Goal: Book appointment/travel/reservation

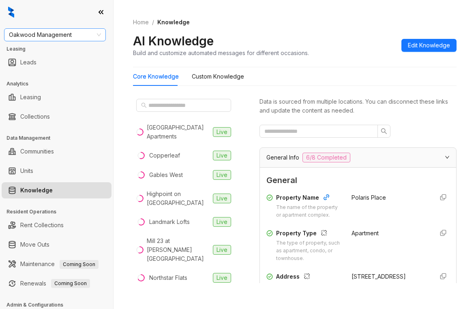
click at [90, 34] on span "Oakwood Management" at bounding box center [55, 35] width 92 height 12
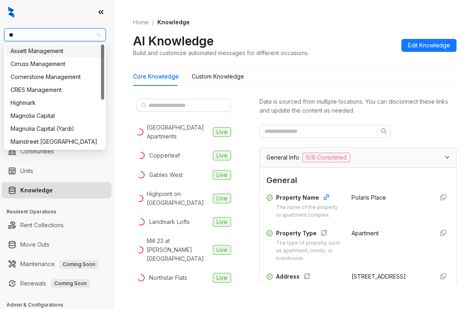
type input "***"
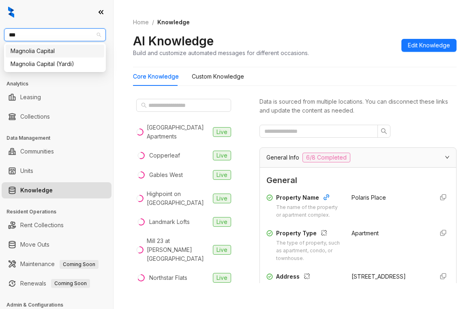
click at [81, 49] on div "Magnolia Capital" at bounding box center [55, 51] width 89 height 9
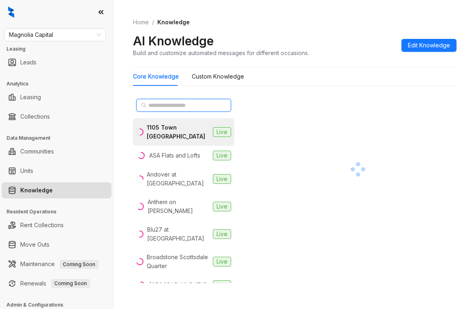
click at [184, 108] on input "text" at bounding box center [183, 105] width 71 height 9
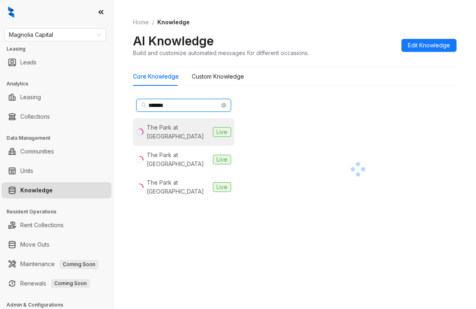
type input "*******"
click at [184, 128] on div "The Park at Murano" at bounding box center [178, 132] width 63 height 18
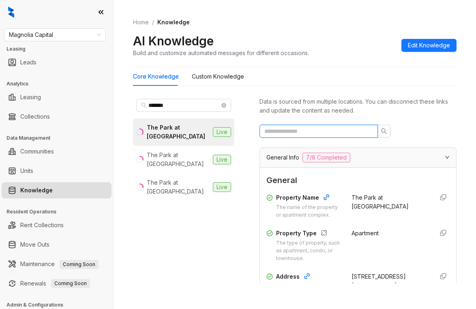
click at [311, 134] on input "text" at bounding box center [315, 131] width 102 height 9
type input "*"
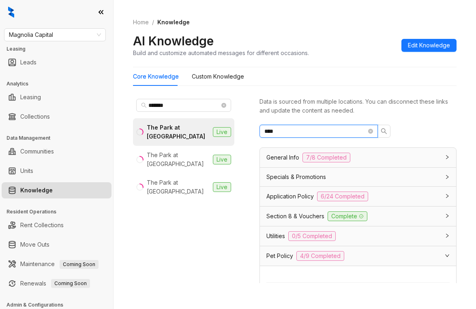
drag, startPoint x: 309, startPoint y: 130, endPoint x: 227, endPoint y: 124, distance: 81.7
click at [227, 124] on div "******* The Park at Murano Live The Park at Positano Live The Park at Veneto Li…" at bounding box center [294, 191] width 323 height 198
drag, startPoint x: 316, startPoint y: 131, endPoint x: 148, endPoint y: 126, distance: 168.3
click at [148, 126] on div "******* The Park at Murano Live The Park at Positano Live The Park at Veneto Li…" at bounding box center [294, 191] width 323 height 198
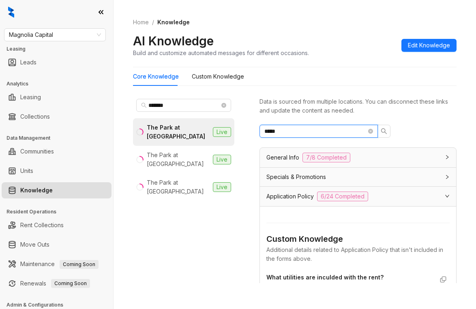
drag, startPoint x: 293, startPoint y: 129, endPoint x: 237, endPoint y: 132, distance: 56.0
click at [237, 132] on div "******* The Park at Murano Live The Park at Positano Live The Park at Veneto Li…" at bounding box center [294, 191] width 323 height 198
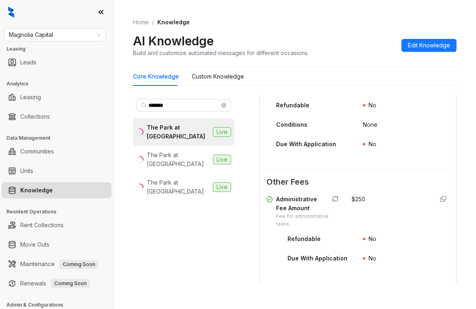
scroll to position [365, 0]
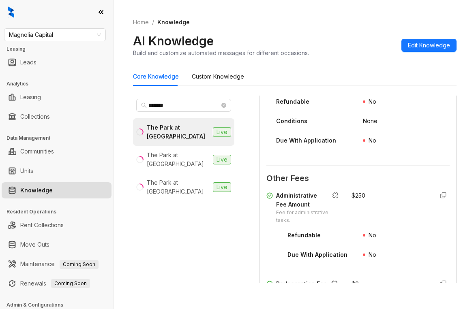
type input "***"
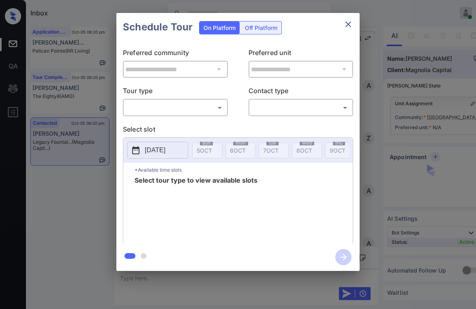
scroll to position [1087, 0]
click at [176, 99] on div "​ ​" at bounding box center [175, 107] width 105 height 17
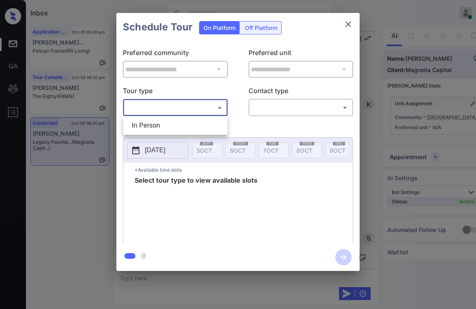
click at [175, 108] on body "Inbox Paolo Gabriel Online Set yourself offline Set yourself on break Profile S…" at bounding box center [238, 154] width 476 height 309
click at [169, 122] on li "In Person" at bounding box center [175, 125] width 100 height 15
type input "********"
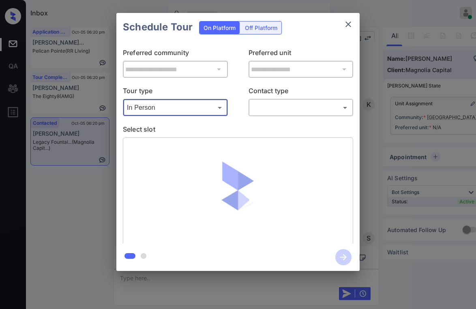
click at [260, 113] on body "Inbox Paolo Gabriel Online Set yourself offline Set yourself on break Profile S…" at bounding box center [238, 154] width 476 height 309
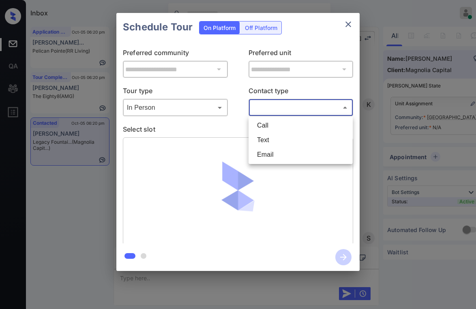
click at [268, 138] on li "Text" at bounding box center [300, 140] width 100 height 15
type input "****"
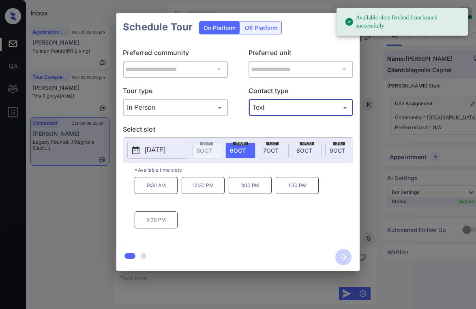
click at [237, 151] on span "6 OCT" at bounding box center [238, 150] width 16 height 7
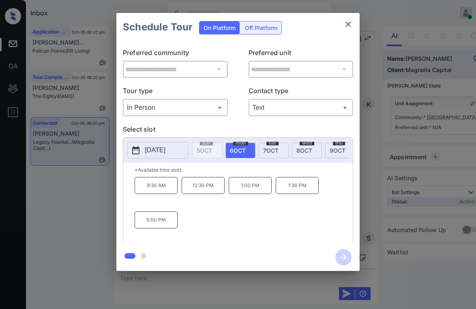
click at [344, 22] on icon "close" at bounding box center [348, 24] width 10 height 10
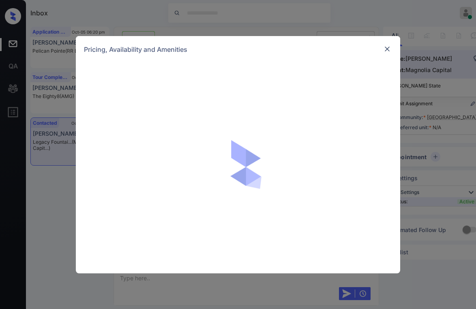
scroll to position [682, 0]
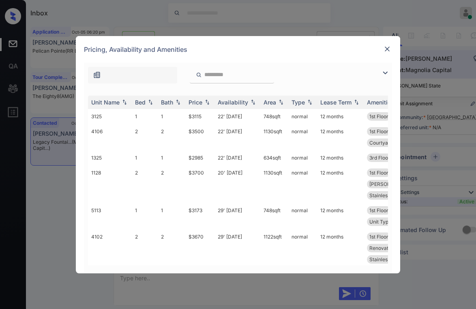
click at [385, 75] on img at bounding box center [385, 73] width 10 height 10
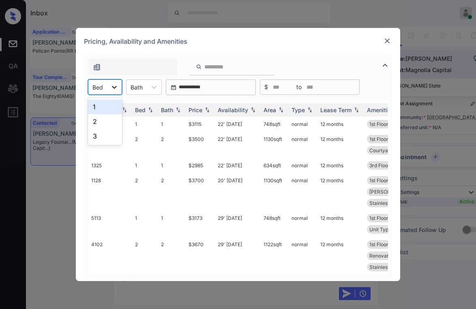
click at [116, 88] on icon at bounding box center [114, 87] width 8 height 8
click at [101, 109] on div "1" at bounding box center [105, 107] width 34 height 15
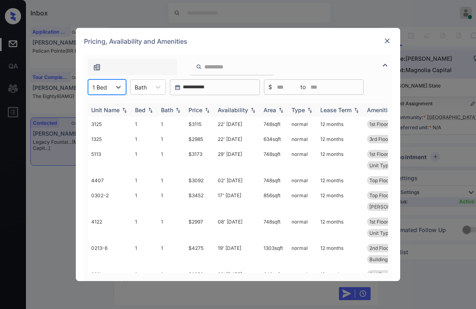
click at [197, 111] on div "Price" at bounding box center [195, 110] width 14 height 7
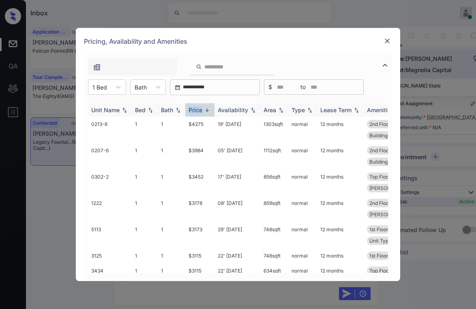
click at [197, 111] on div "Price" at bounding box center [195, 110] width 14 height 7
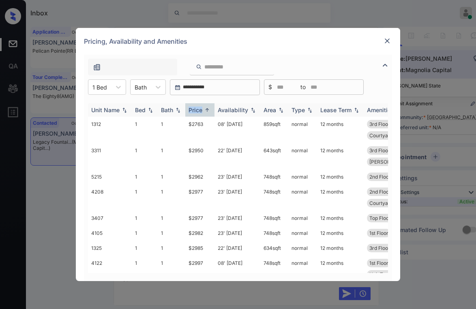
click at [197, 111] on div "Price" at bounding box center [195, 110] width 14 height 7
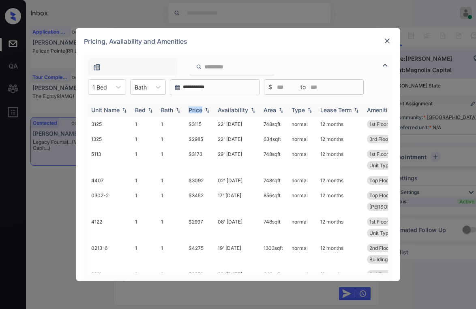
click at [197, 110] on div "Price" at bounding box center [195, 110] width 14 height 7
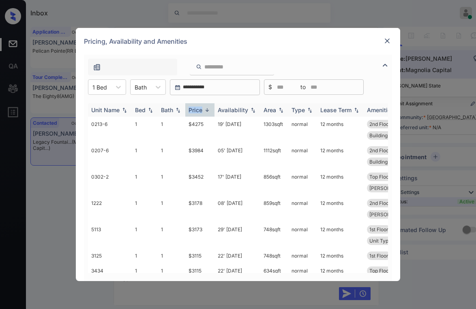
click at [197, 110] on div "Price" at bounding box center [195, 110] width 14 height 7
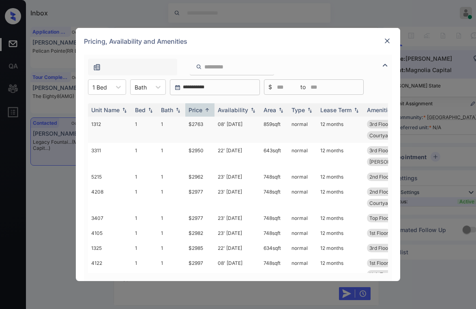
click at [196, 124] on td "$2763" at bounding box center [199, 130] width 29 height 26
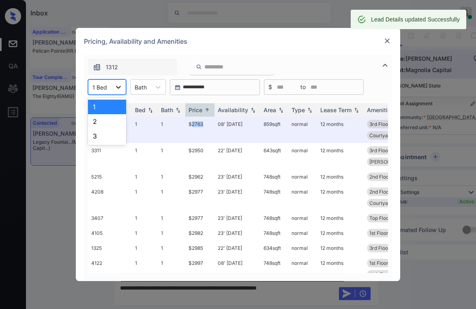
click at [114, 88] on icon at bounding box center [118, 87] width 8 height 8
click at [100, 126] on div "2" at bounding box center [107, 121] width 38 height 15
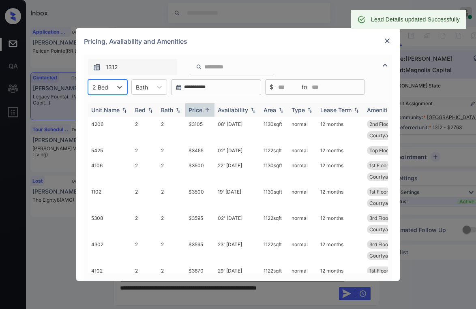
click at [202, 111] on div "Price" at bounding box center [195, 110] width 14 height 7
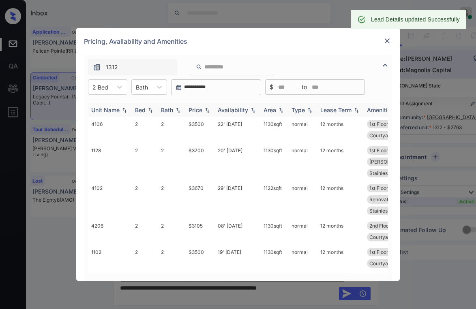
click at [202, 111] on div "Price" at bounding box center [195, 110] width 14 height 7
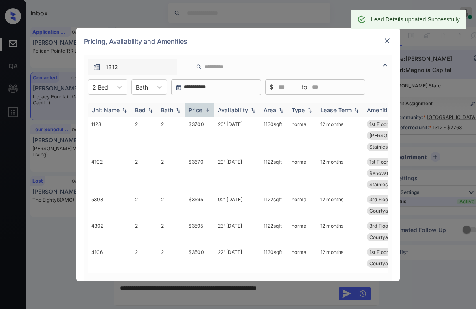
click at [202, 111] on div "Price" at bounding box center [195, 110] width 14 height 7
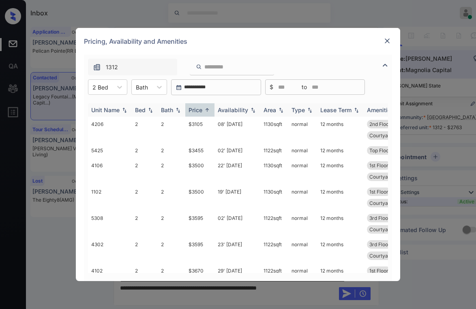
click at [202, 111] on div "Price" at bounding box center [195, 110] width 14 height 7
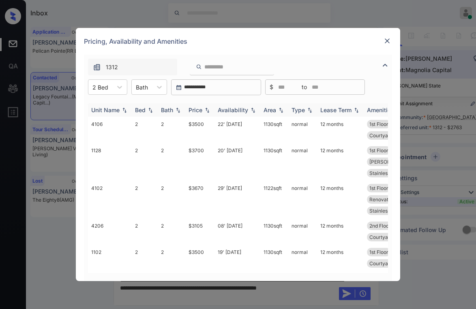
click at [202, 111] on div "Price" at bounding box center [195, 110] width 14 height 7
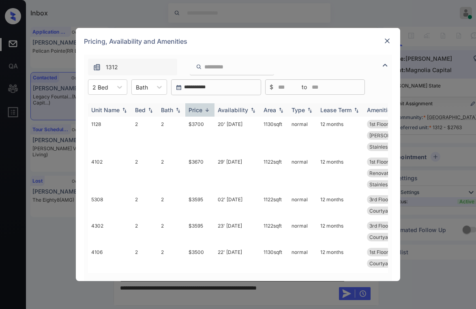
click at [202, 111] on div "Price" at bounding box center [195, 110] width 14 height 7
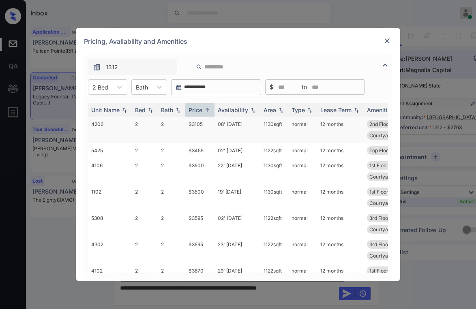
click at [199, 125] on td "$3105" at bounding box center [199, 130] width 29 height 26
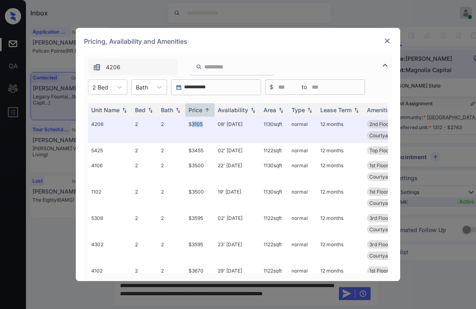
click at [388, 42] on img at bounding box center [387, 41] width 8 height 8
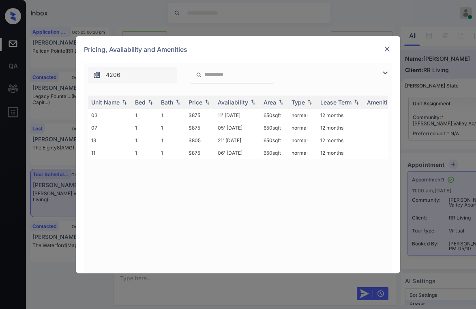
scroll to position [573, 0]
click at [385, 71] on img at bounding box center [385, 73] width 10 height 10
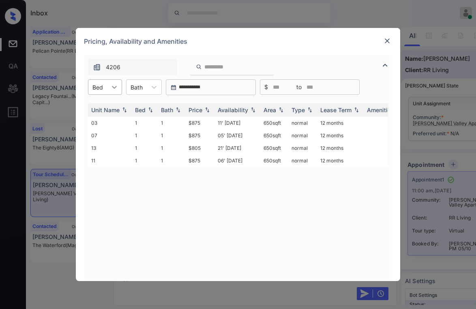
click at [111, 91] on icon at bounding box center [114, 87] width 8 height 8
click at [107, 106] on div "1" at bounding box center [105, 107] width 34 height 15
click at [197, 110] on div "Price" at bounding box center [195, 110] width 14 height 7
click at [388, 39] on img at bounding box center [387, 41] width 8 height 8
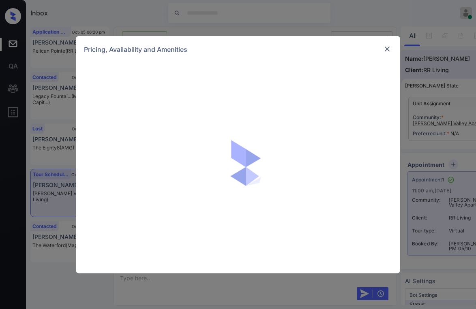
scroll to position [1951, 0]
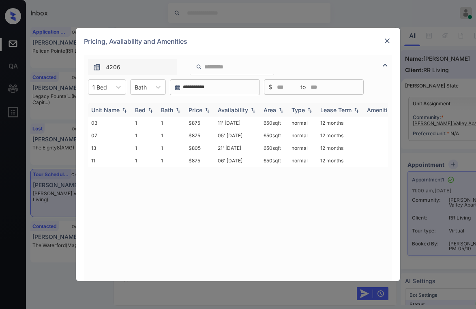
click at [203, 110] on img at bounding box center [207, 110] width 8 height 6
click at [203, 122] on td "$805" at bounding box center [199, 123] width 29 height 13
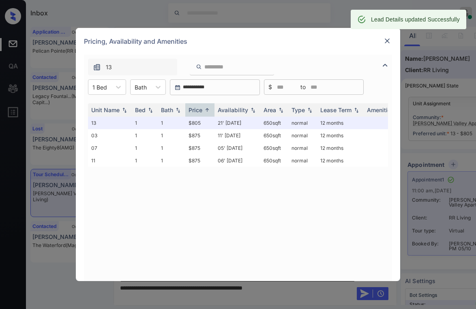
click at [388, 38] on img at bounding box center [387, 41] width 8 height 8
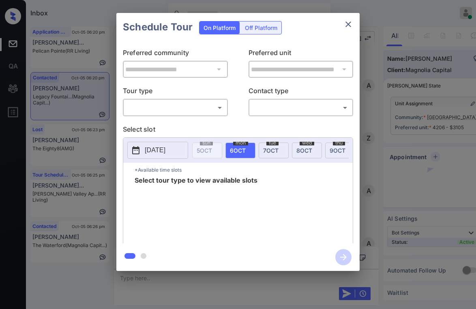
scroll to position [1531, 0]
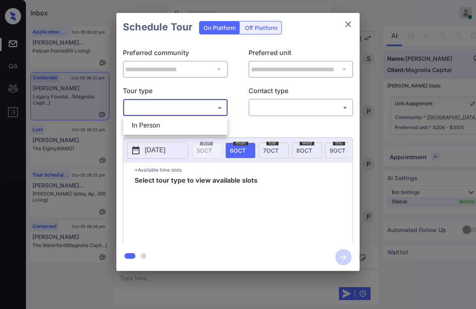
click at [173, 112] on body "Inbox Paolo Gabriel Online Set yourself offline Set yourself on break Profile S…" at bounding box center [238, 154] width 476 height 309
click at [177, 126] on li "In Person" at bounding box center [175, 125] width 100 height 15
type input "********"
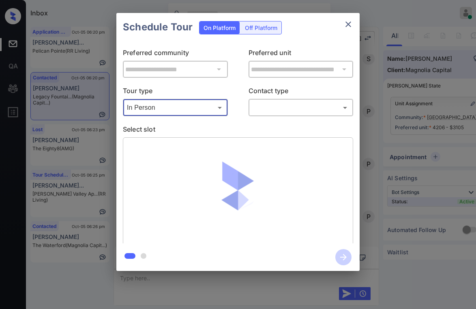
click at [273, 117] on div "**********" at bounding box center [237, 142] width 243 height 202
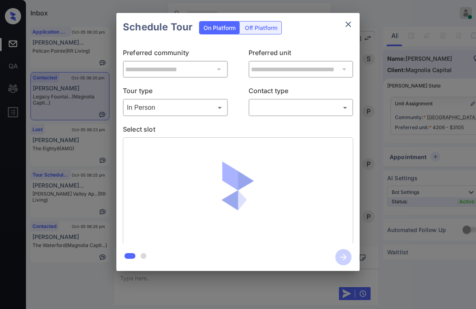
click at [276, 109] on body "Inbox Paolo Gabriel Online Set yourself offline Set yourself on break Profile S…" at bounding box center [238, 154] width 476 height 309
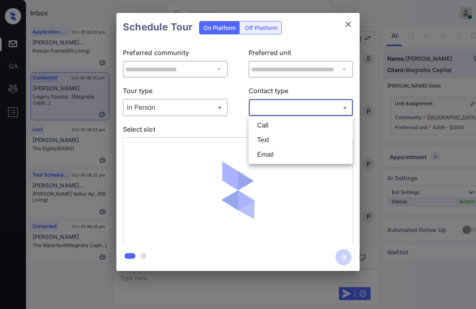
click at [274, 137] on li "Text" at bounding box center [300, 140] width 100 height 15
type input "****"
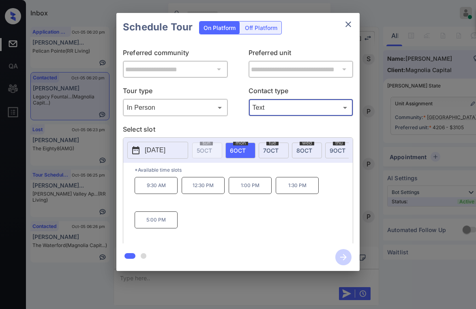
click at [160, 218] on p "5:00 PM" at bounding box center [156, 220] width 43 height 17
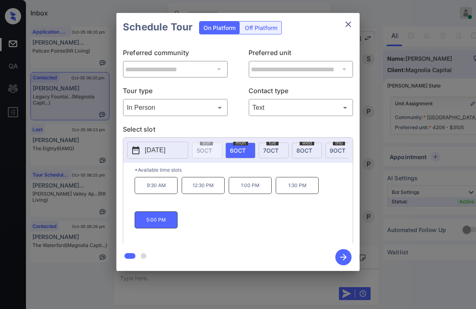
click at [340, 255] on icon "button" at bounding box center [343, 257] width 16 height 16
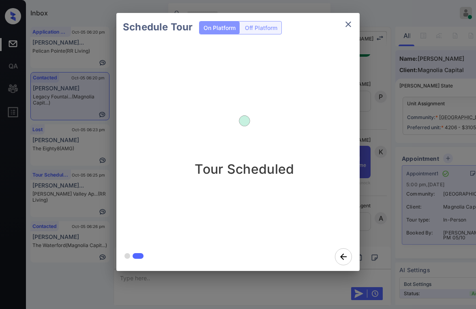
scroll to position [1757, 0]
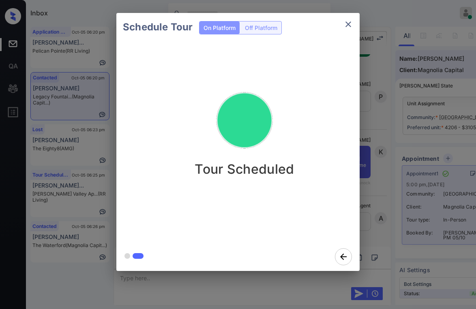
click at [375, 158] on div "Schedule Tour On Platform Off Platform Tour Scheduled" at bounding box center [238, 142] width 476 height 284
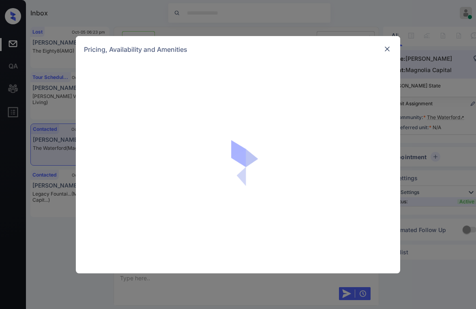
scroll to position [449, 0]
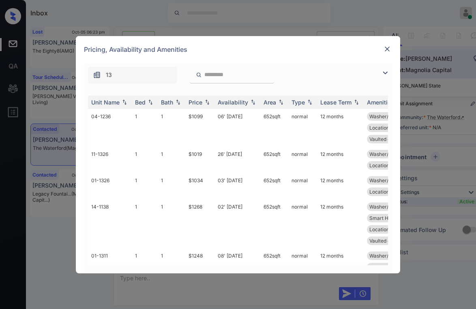
click at [386, 77] on img at bounding box center [385, 73] width 10 height 10
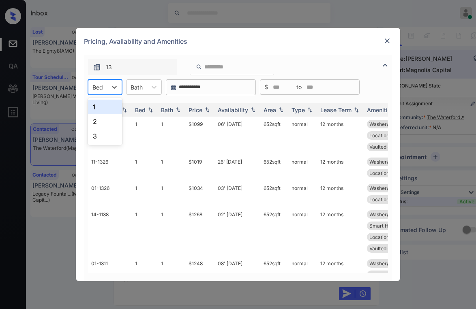
click at [103, 88] on div at bounding box center [97, 87] width 11 height 9
click at [101, 106] on div "1" at bounding box center [105, 107] width 34 height 15
click at [201, 114] on th "Price" at bounding box center [199, 109] width 29 height 13
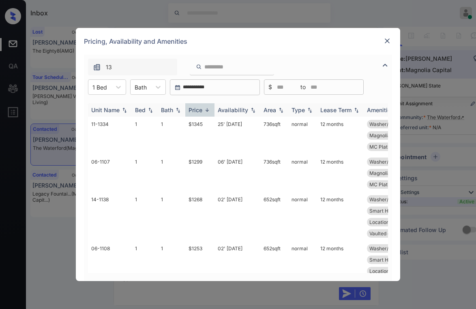
click at [203, 114] on th "Price" at bounding box center [199, 109] width 29 height 13
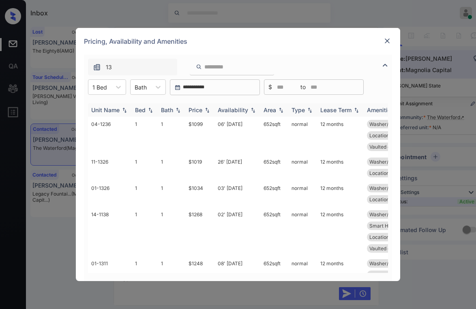
click at [203, 114] on th "Price" at bounding box center [199, 109] width 29 height 13
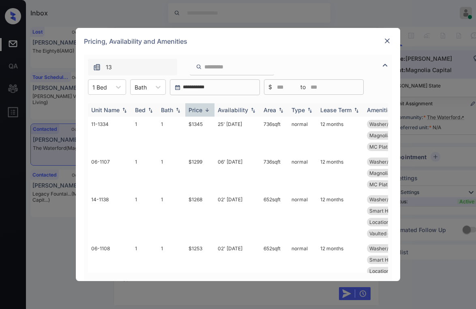
click at [203, 114] on th "Price" at bounding box center [199, 109] width 29 height 13
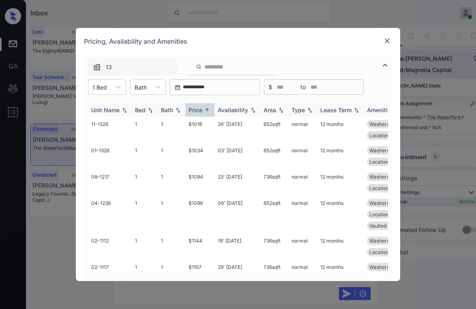
click at [203, 114] on th "Price" at bounding box center [199, 109] width 29 height 13
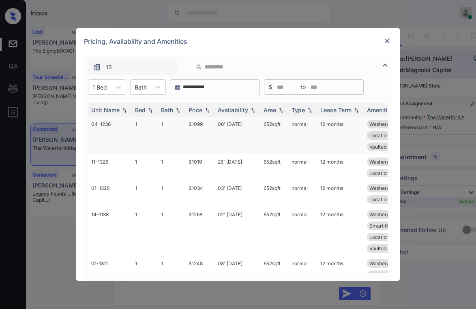
click at [195, 123] on td "$1099" at bounding box center [199, 136] width 29 height 38
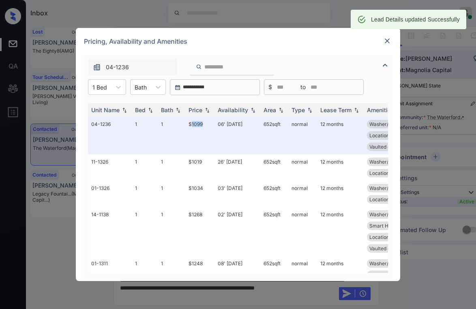
click at [387, 43] on img at bounding box center [387, 41] width 8 height 8
